Goal: Find specific page/section: Find specific page/section

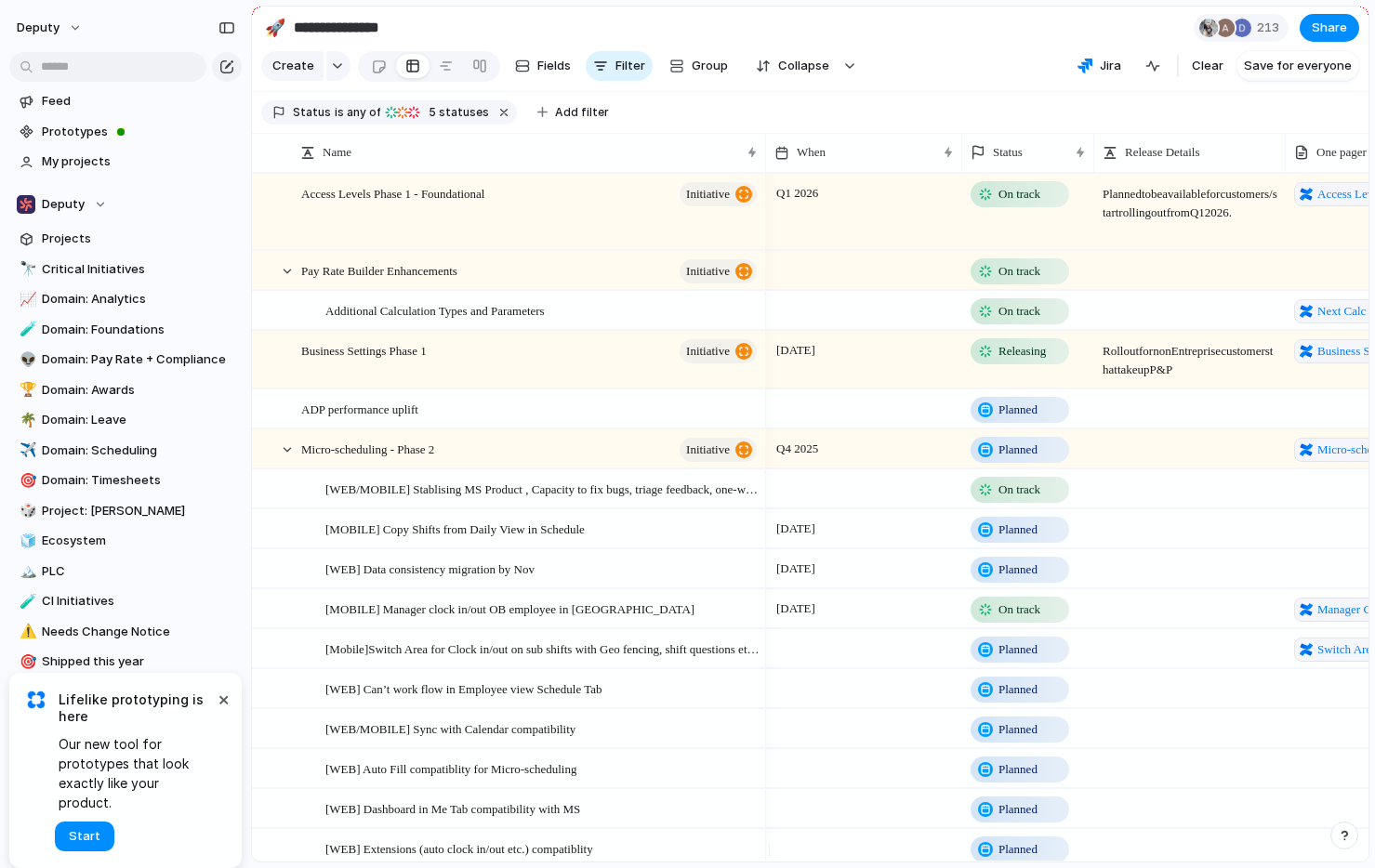
click at [75, 84] on section "Feed Prototypes My projects" at bounding box center [125, 130] width 251 height 92
click at [76, 72] on input "text" at bounding box center [108, 67] width 197 height 30
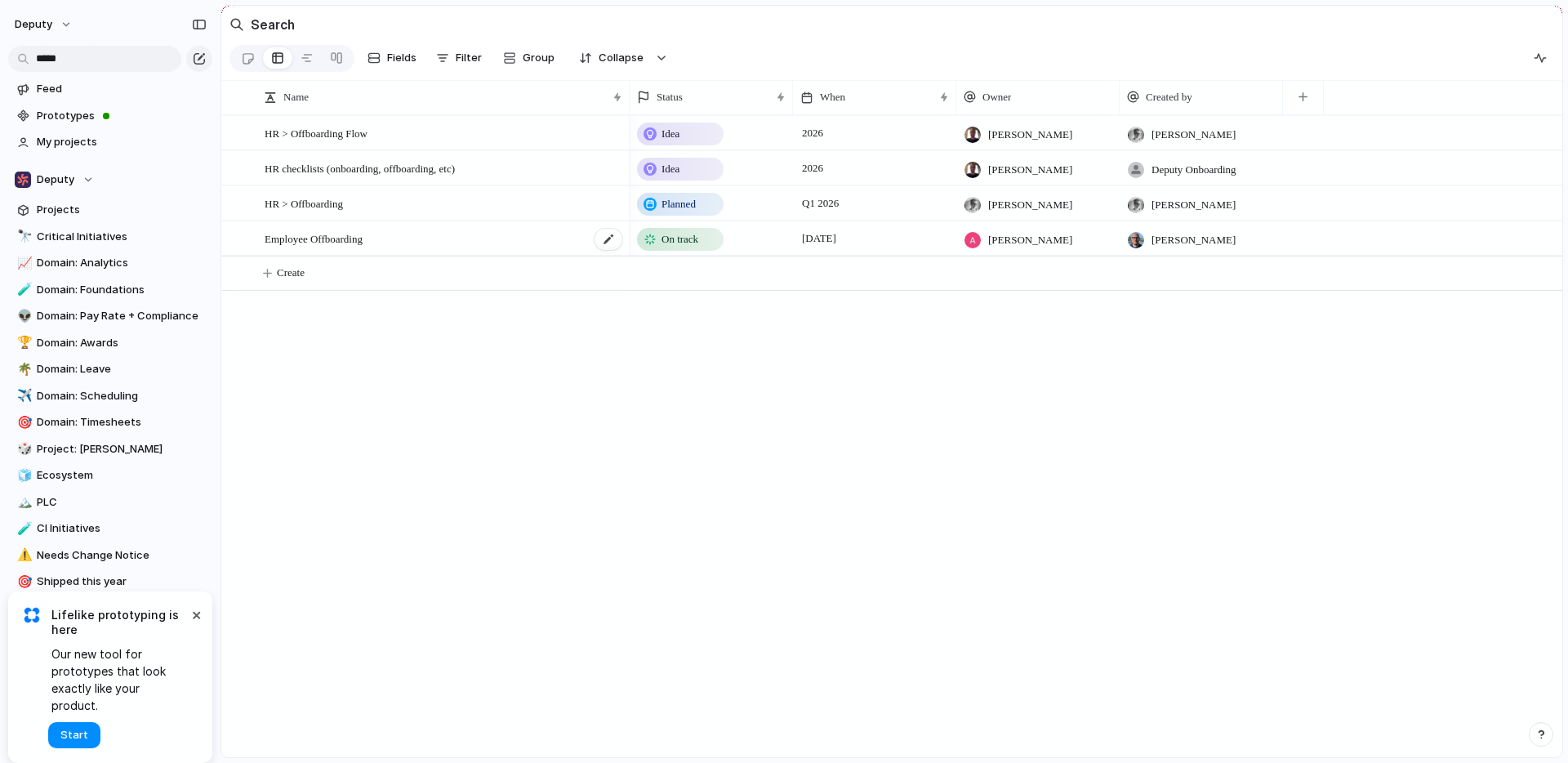
click at [455, 250] on div "Employee Offboarding" at bounding box center [444, 239] width 359 height 34
click at [116, 64] on input "*****" at bounding box center [95, 59] width 173 height 26
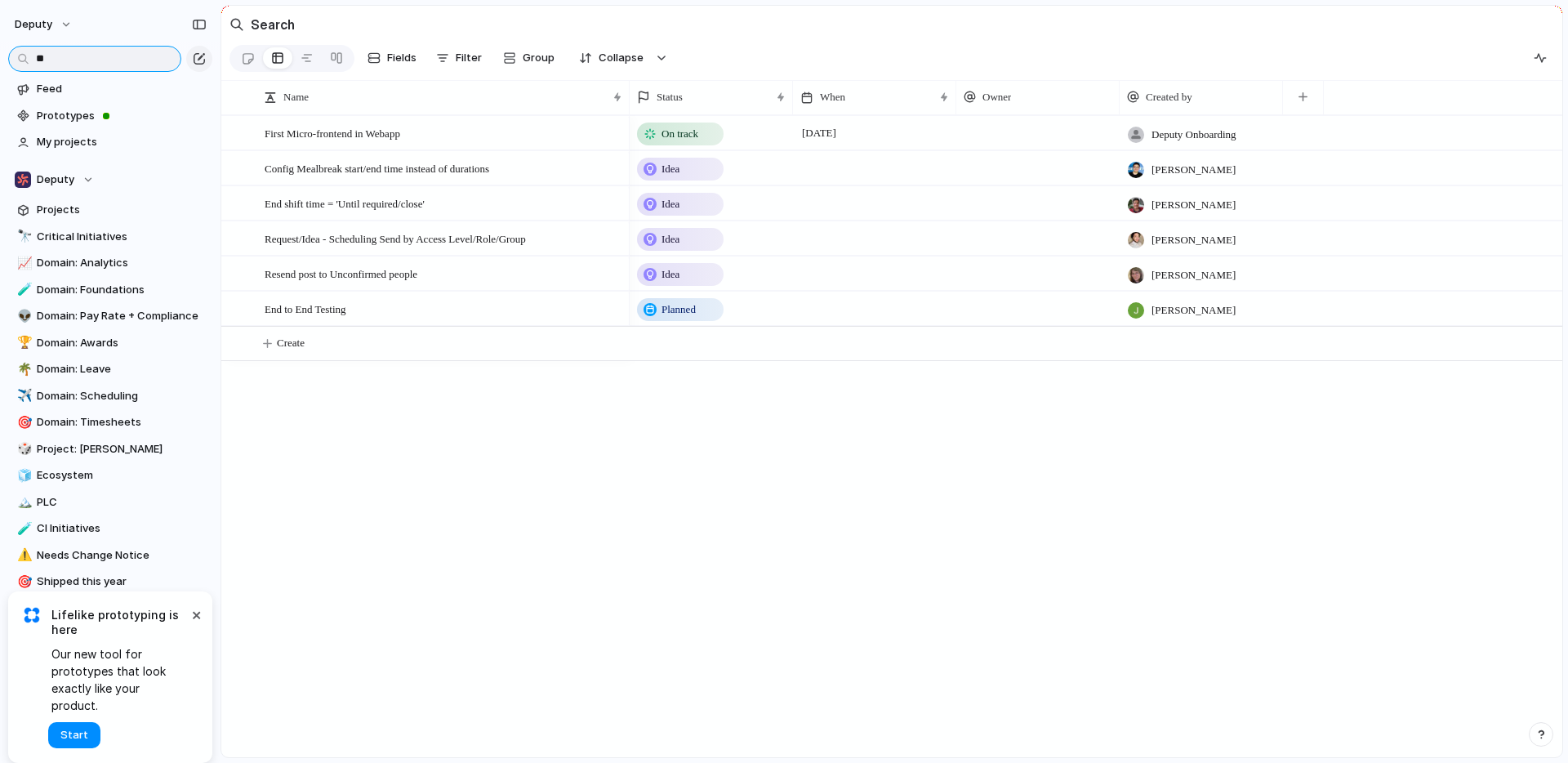
type input "*"
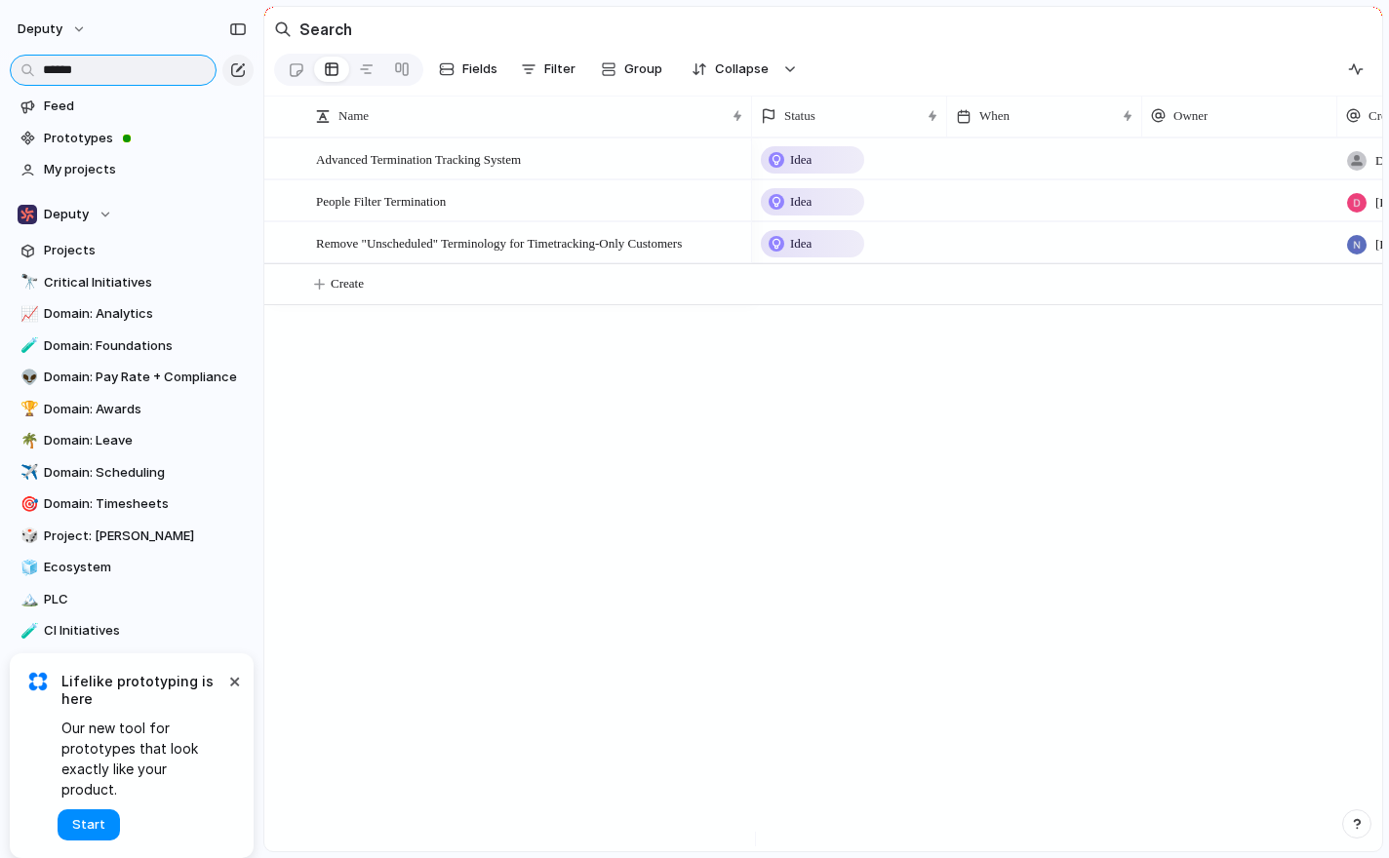
click at [139, 69] on input "******" at bounding box center [113, 70] width 207 height 31
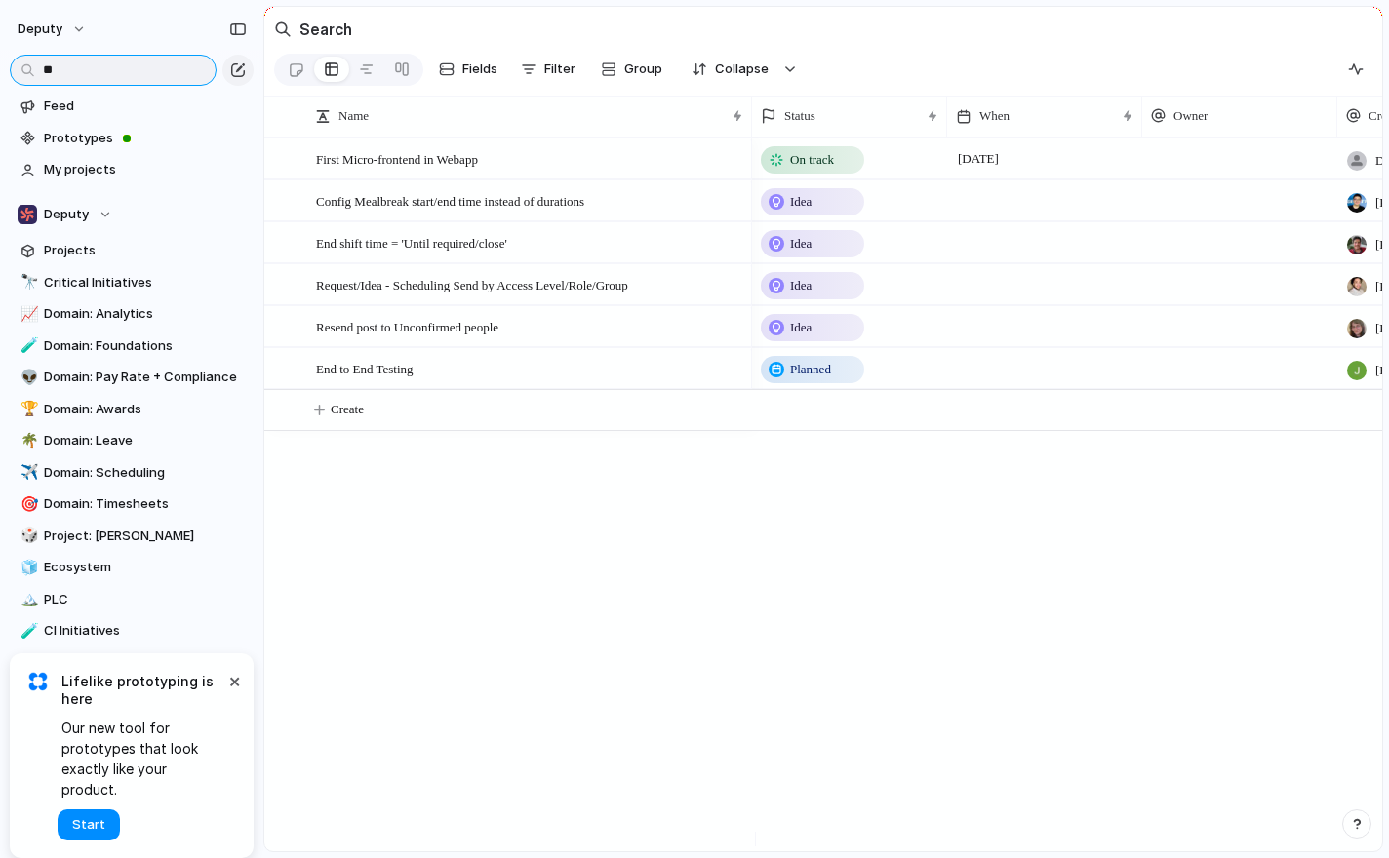
type input "*"
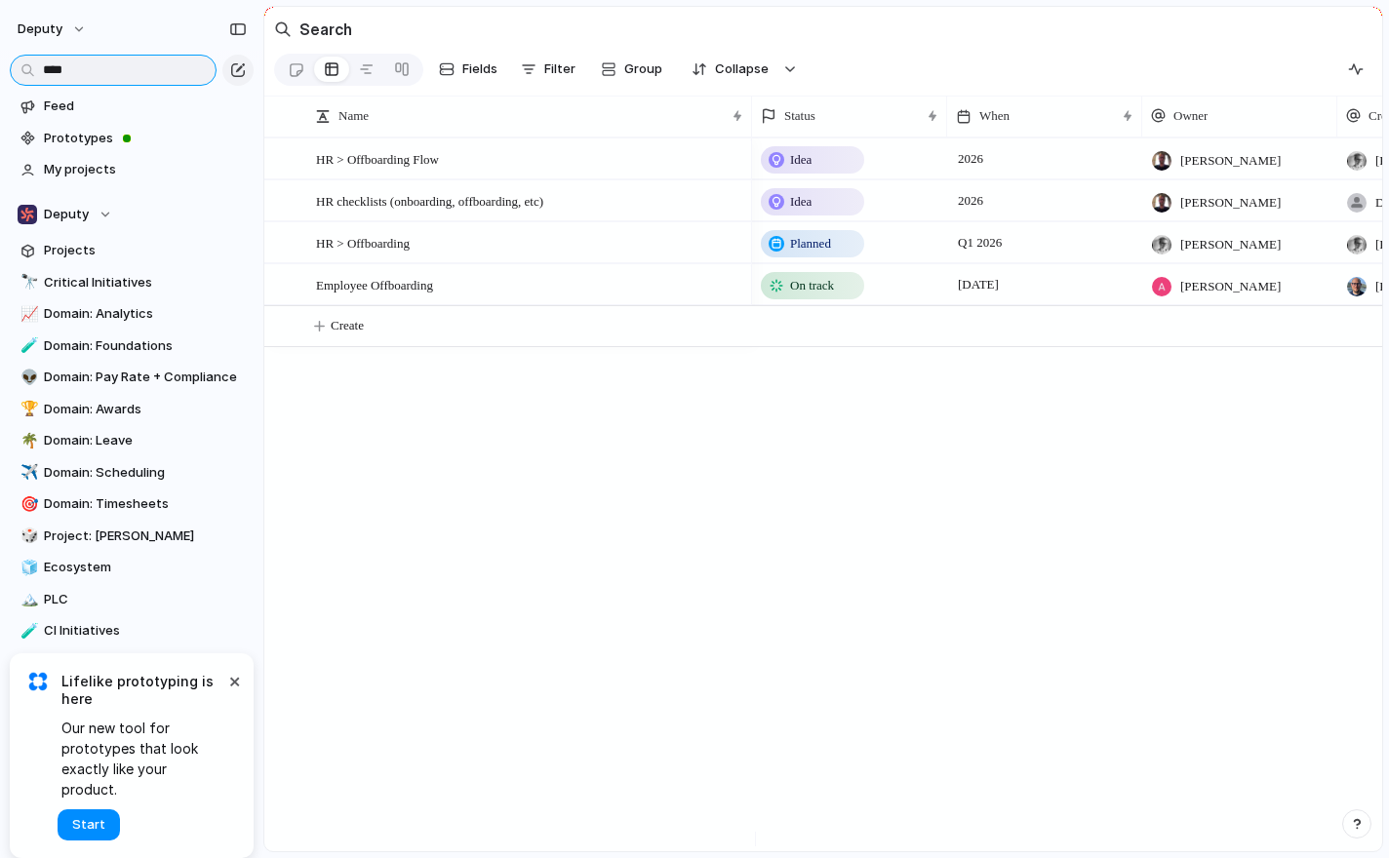
type input "****"
drag, startPoint x: 809, startPoint y: 836, endPoint x: 681, endPoint y: 843, distance: 128.0
click at [580, 841] on div at bounding box center [827, 839] width 1118 height 15
click at [947, 296] on div "[DATE]" at bounding box center [1044, 284] width 195 height 40
click at [477, 299] on div "Employee Offboarding" at bounding box center [530, 285] width 429 height 40
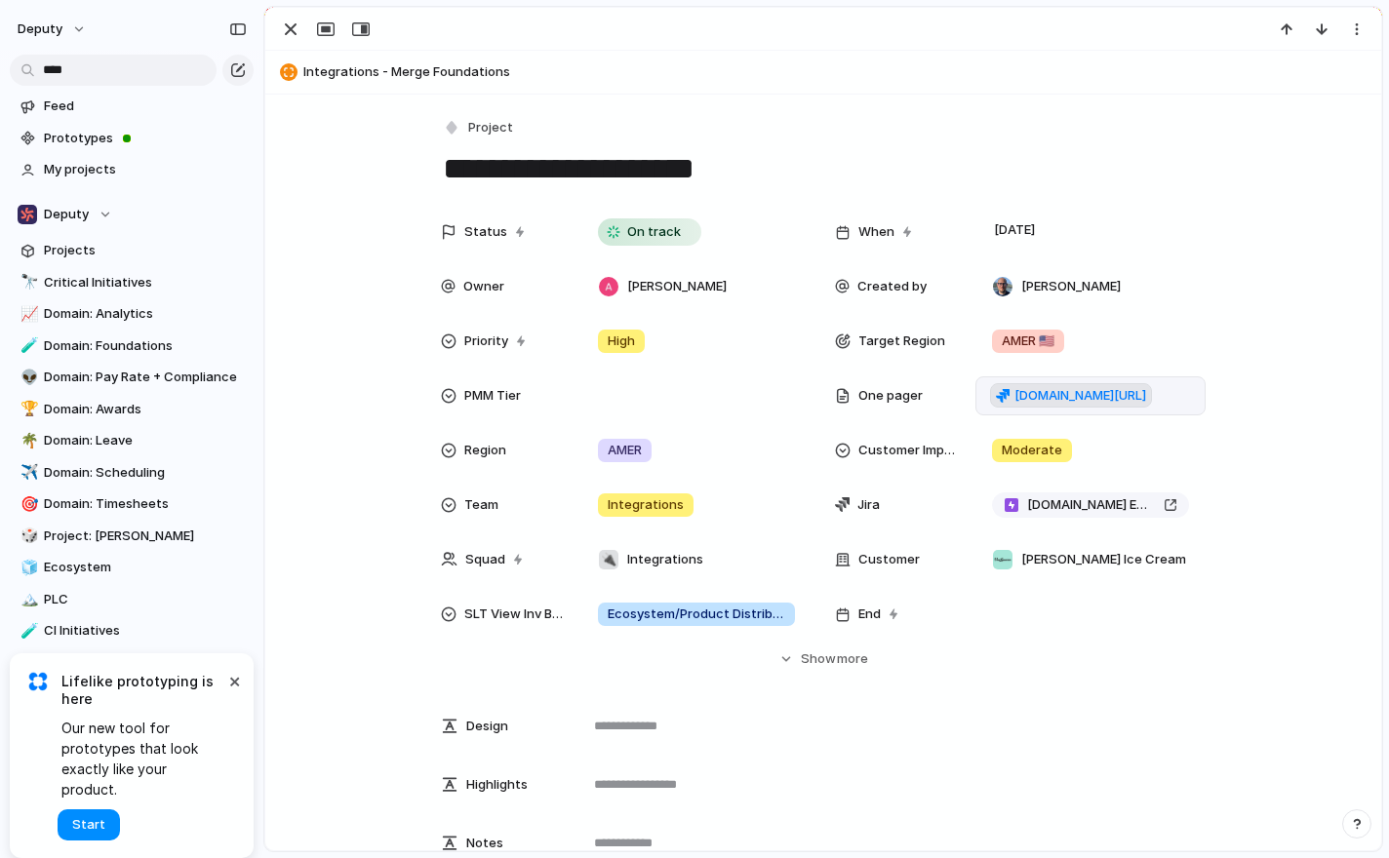
click at [1058, 390] on span "[DOMAIN_NAME][URL]" at bounding box center [1080, 396] width 132 height 20
click at [283, 27] on div "button" at bounding box center [290, 29] width 23 height 23
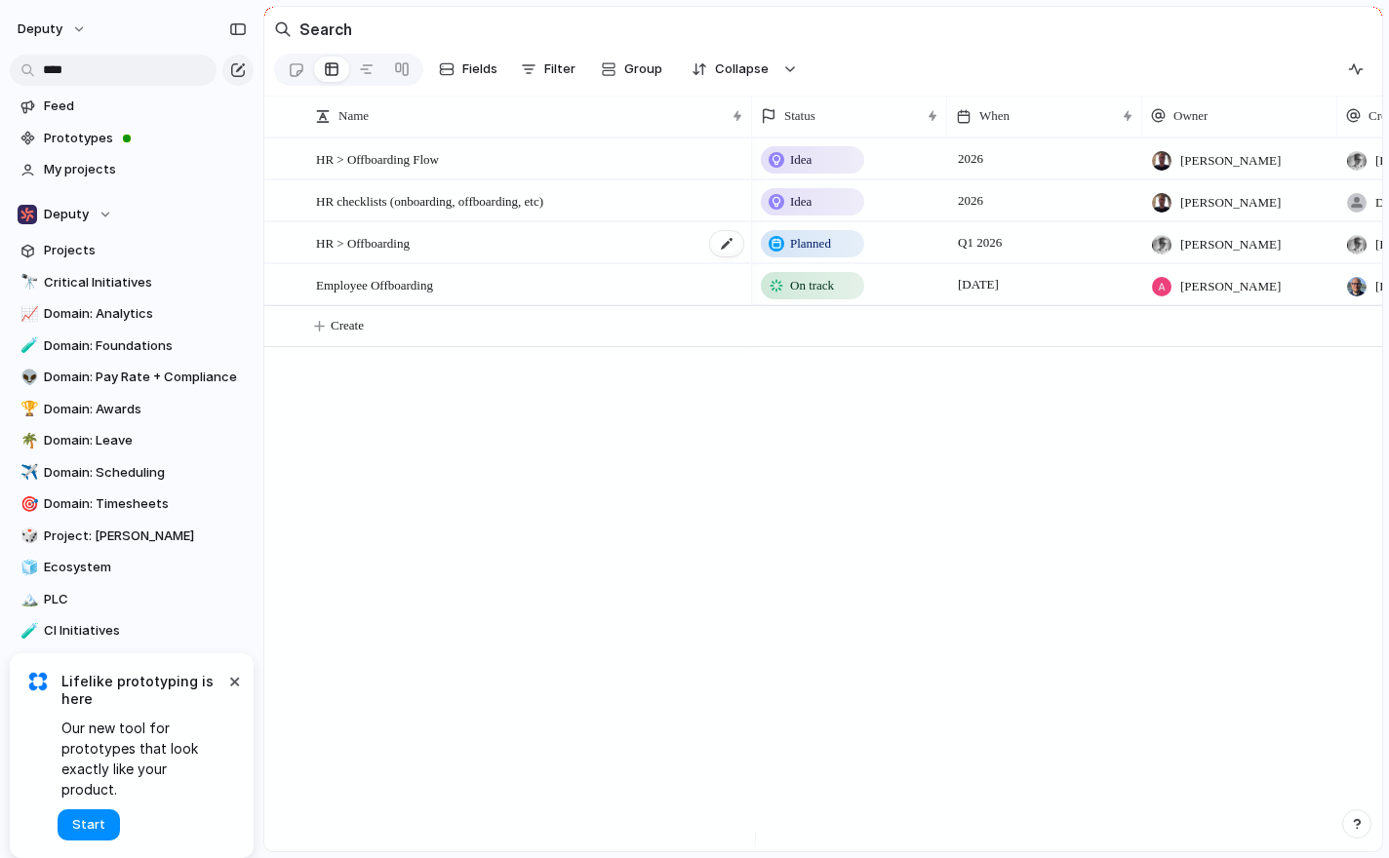
click at [650, 262] on div "HR > Offboarding" at bounding box center [530, 243] width 429 height 40
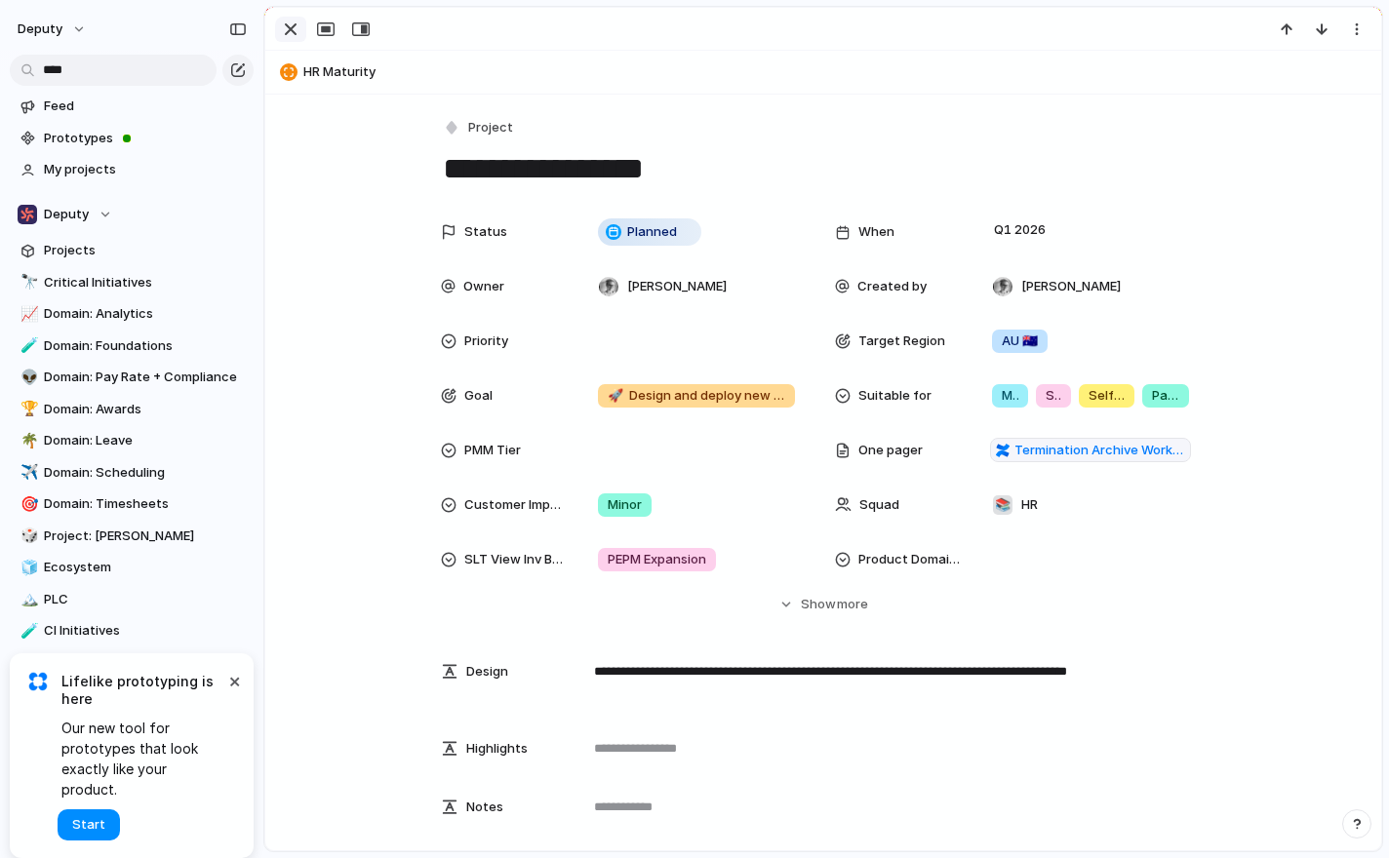
click at [298, 35] on div "button" at bounding box center [290, 29] width 23 height 23
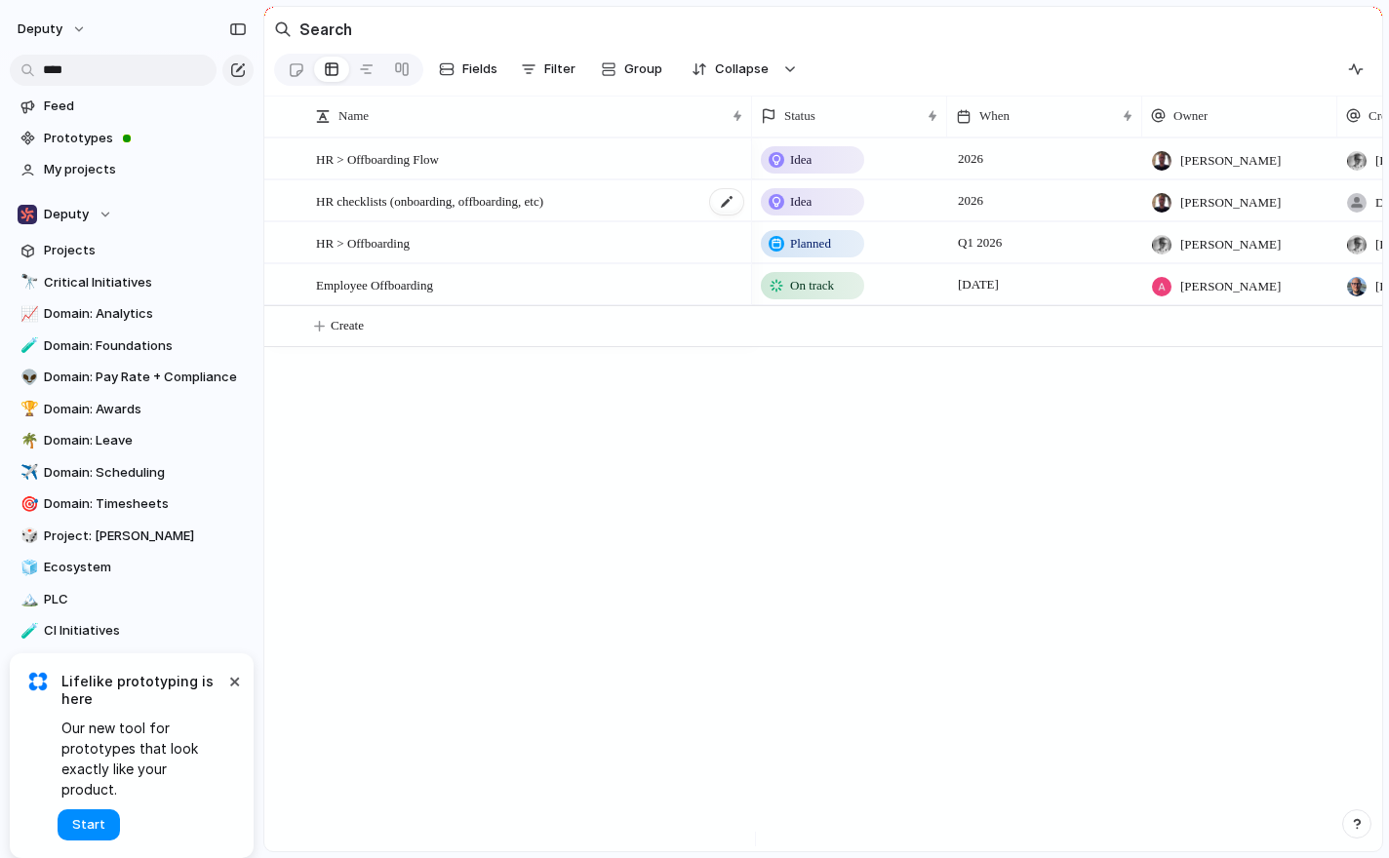
click at [605, 206] on div "HR checklists (onboarding, offboarding, etc)" at bounding box center [530, 201] width 429 height 40
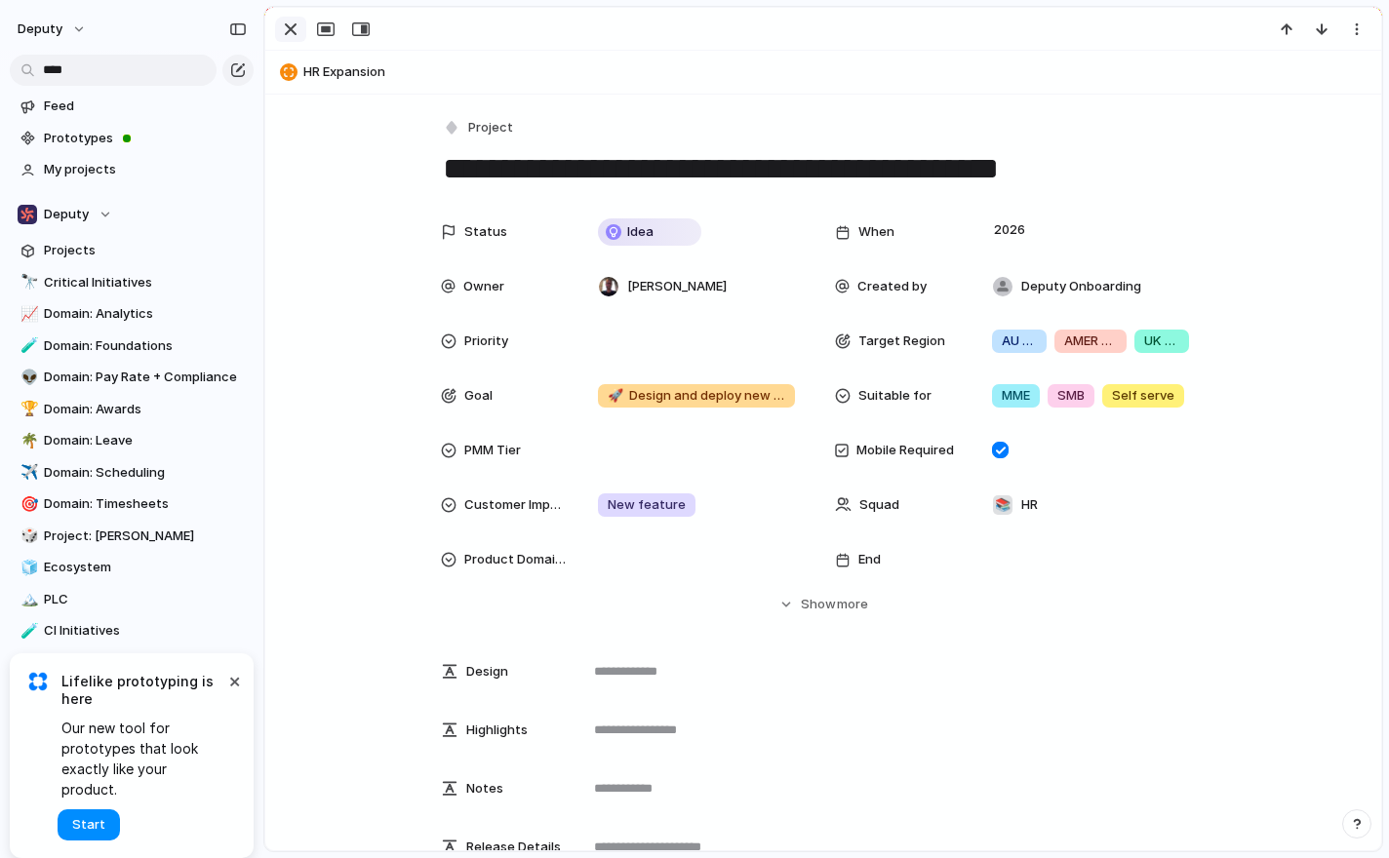
click at [288, 27] on div "button" at bounding box center [290, 29] width 23 height 23
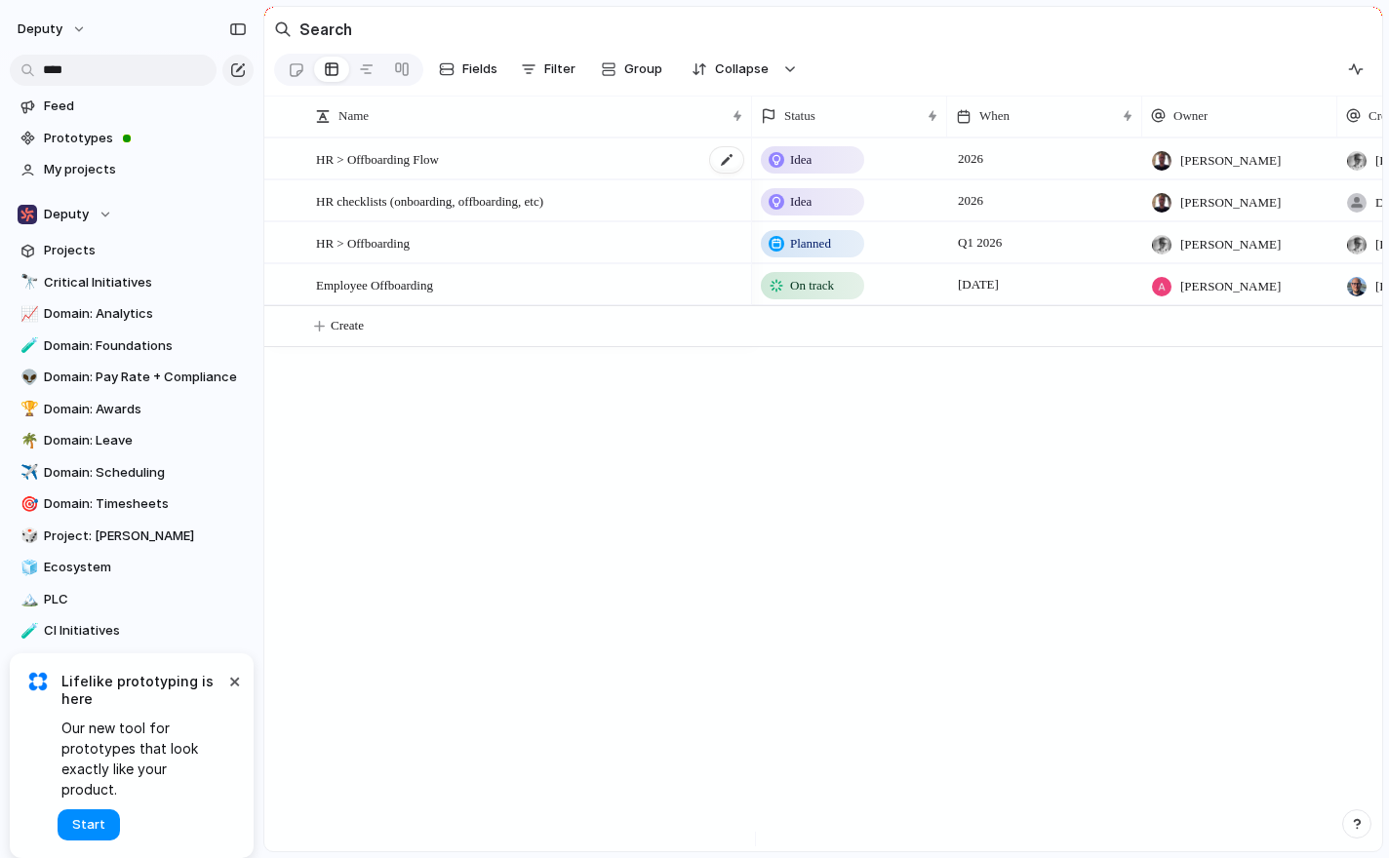
click at [539, 163] on div "HR > Offboarding Flow" at bounding box center [530, 159] width 429 height 40
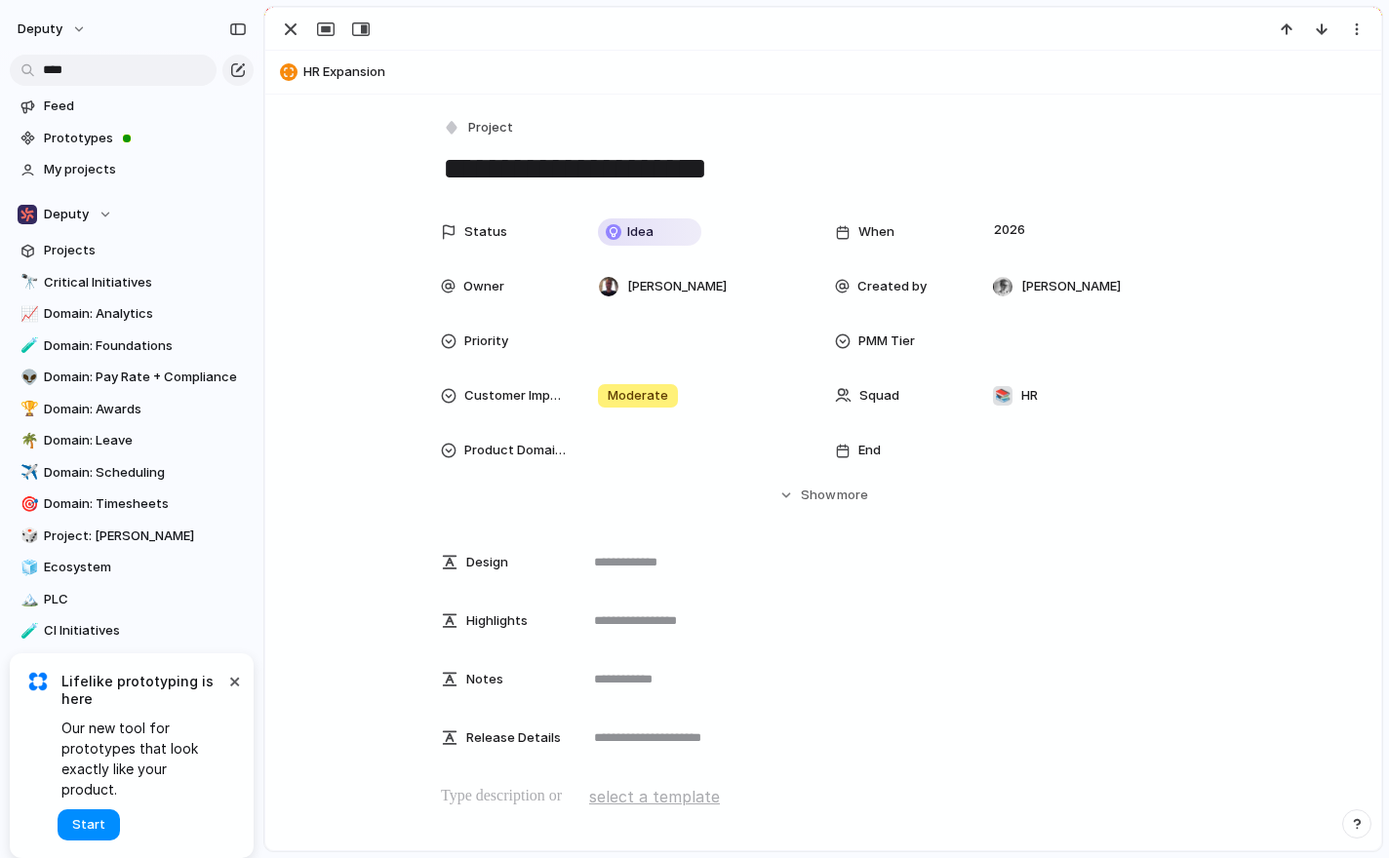
drag, startPoint x: 287, startPoint y: 29, endPoint x: 3, endPoint y: 63, distance: 285.9
click at [287, 29] on div "button" at bounding box center [290, 29] width 23 height 23
